Goal: Task Accomplishment & Management: Use online tool/utility

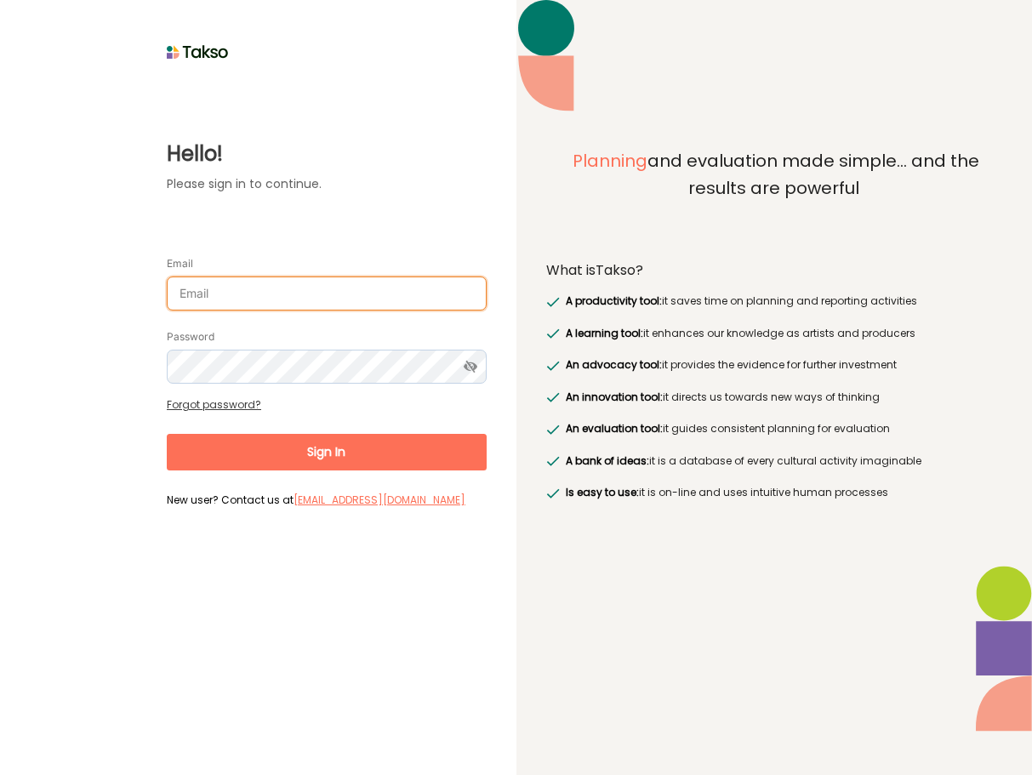
type input "[PERSON_NAME][EMAIL_ADDRESS][DOMAIN_NAME]"
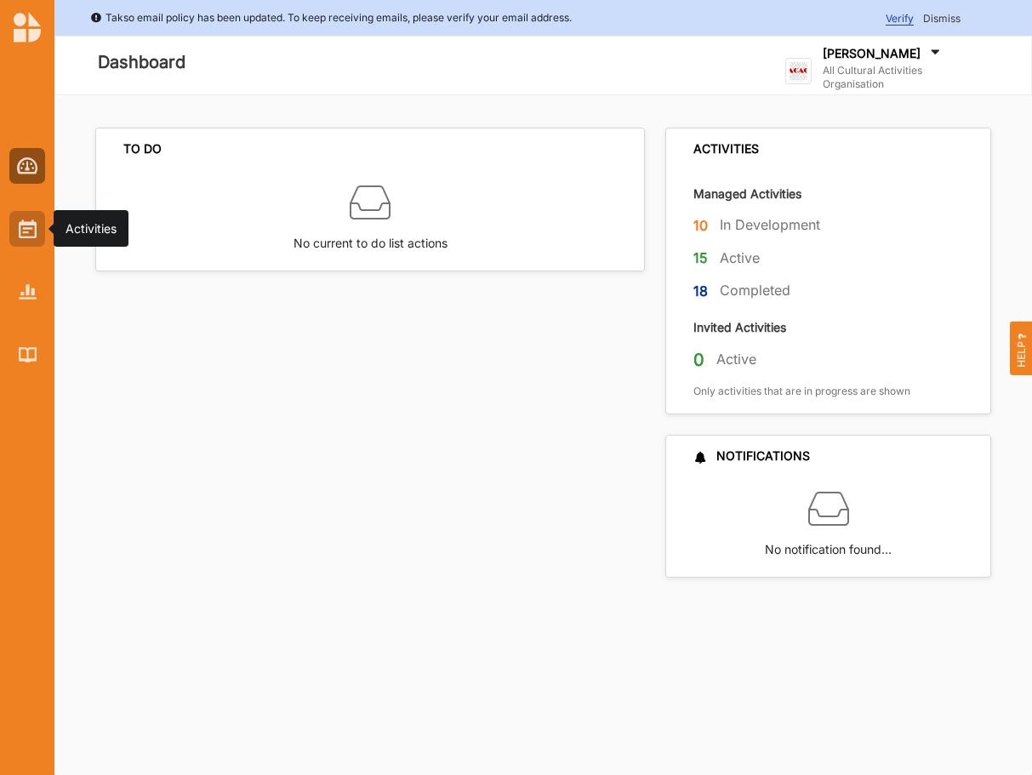
click at [28, 232] on img at bounding box center [28, 229] width 18 height 19
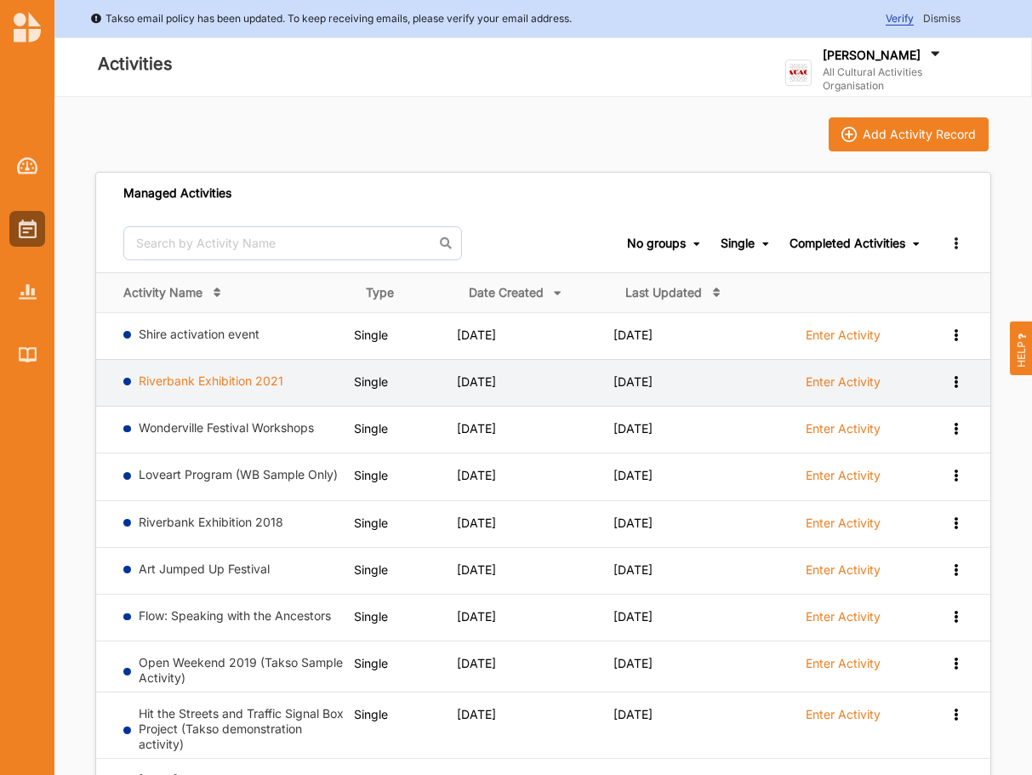
click at [198, 380] on link "Riverbank Exhibition 2021" at bounding box center [211, 381] width 145 height 14
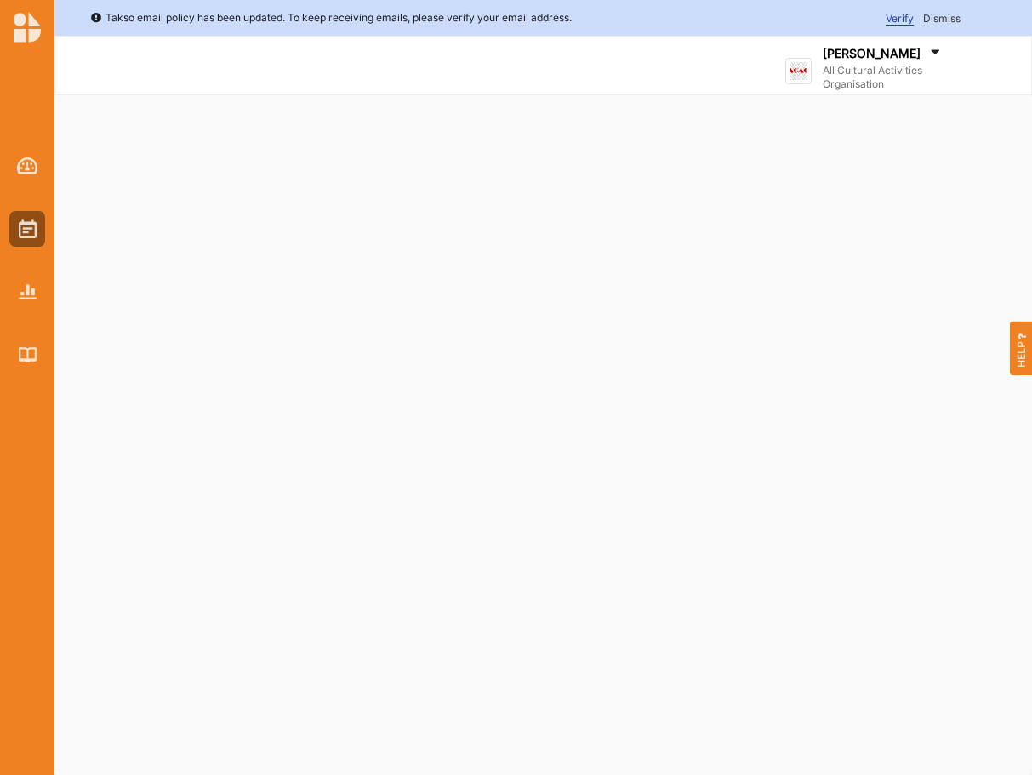
select select "2"
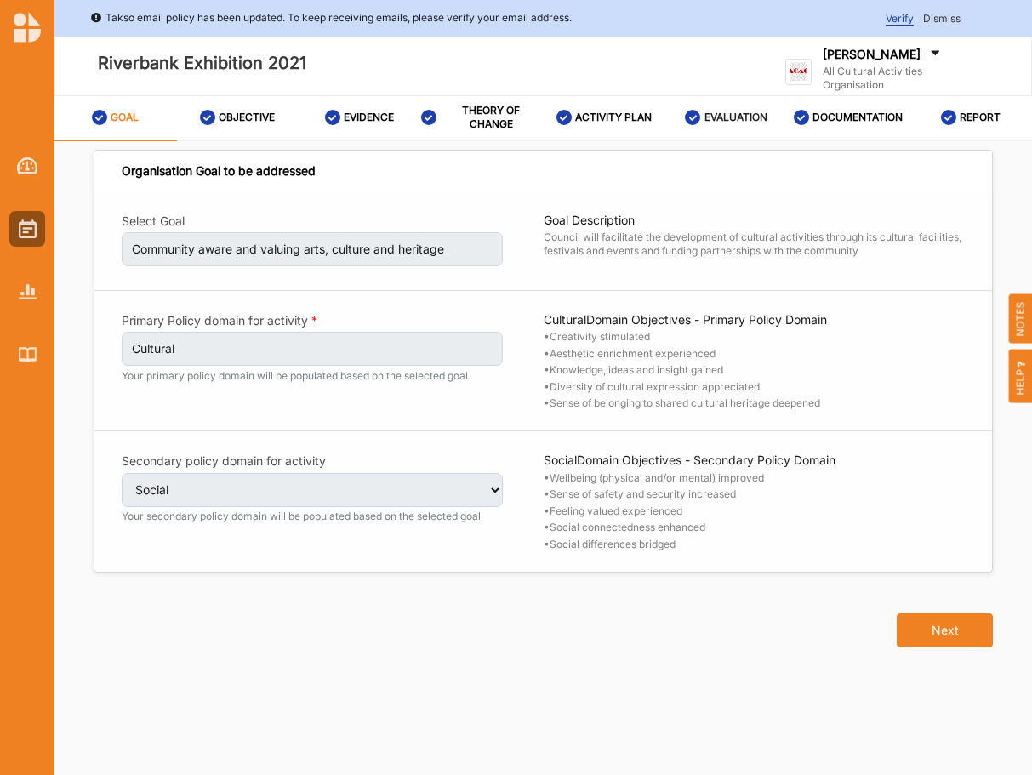
click at [726, 117] on label "EVALUATION" at bounding box center [736, 118] width 63 height 14
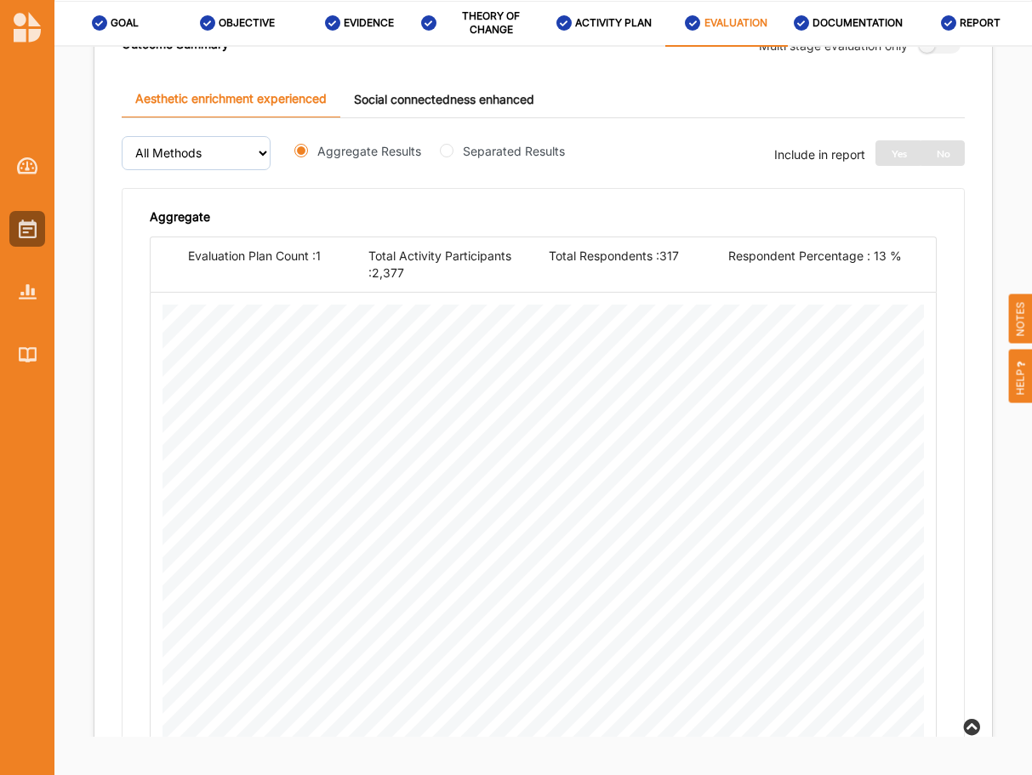
scroll to position [905, 0]
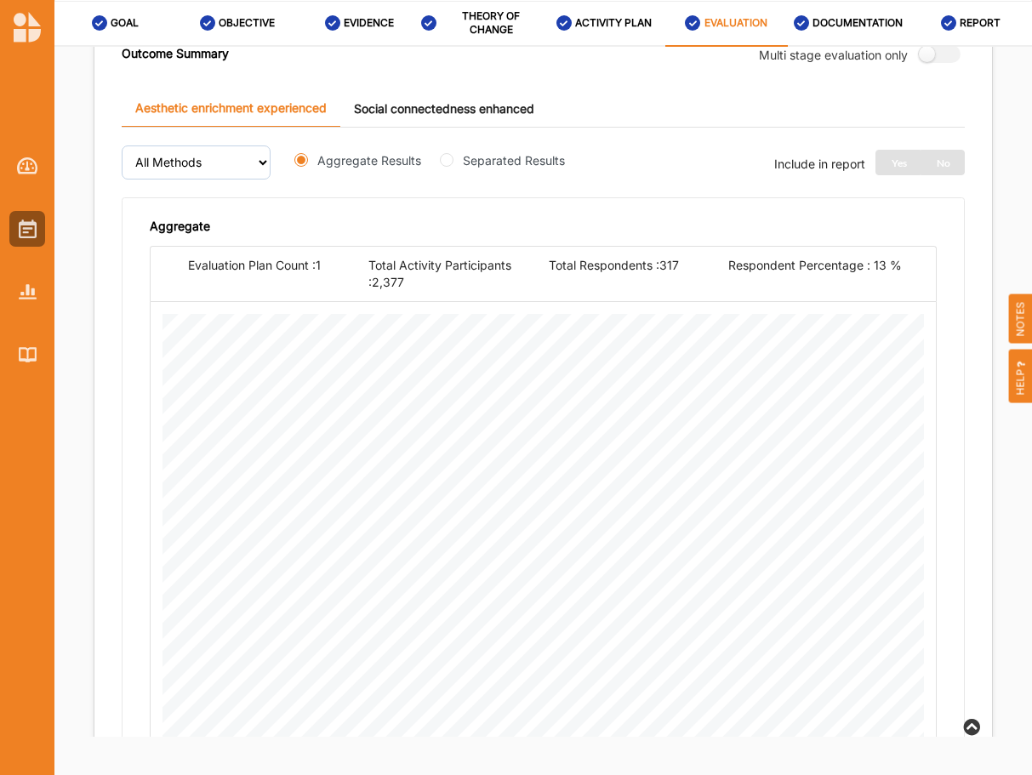
click at [434, 104] on link "Social connectedness enhanced" at bounding box center [444, 108] width 208 height 37
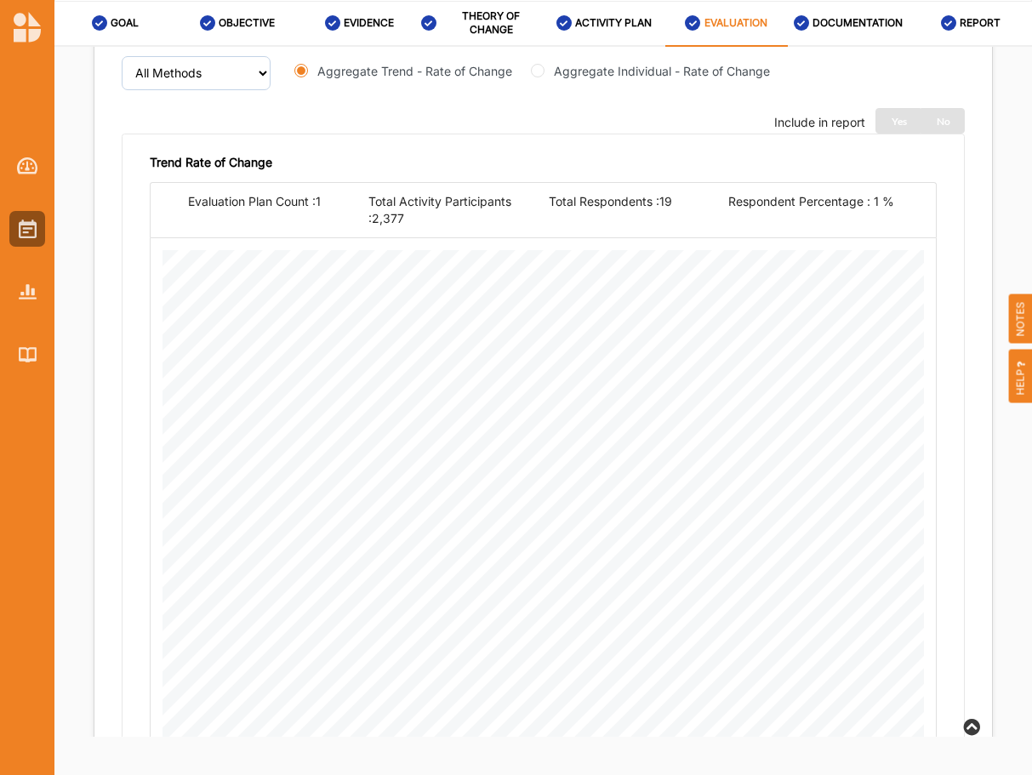
scroll to position [1139, 0]
